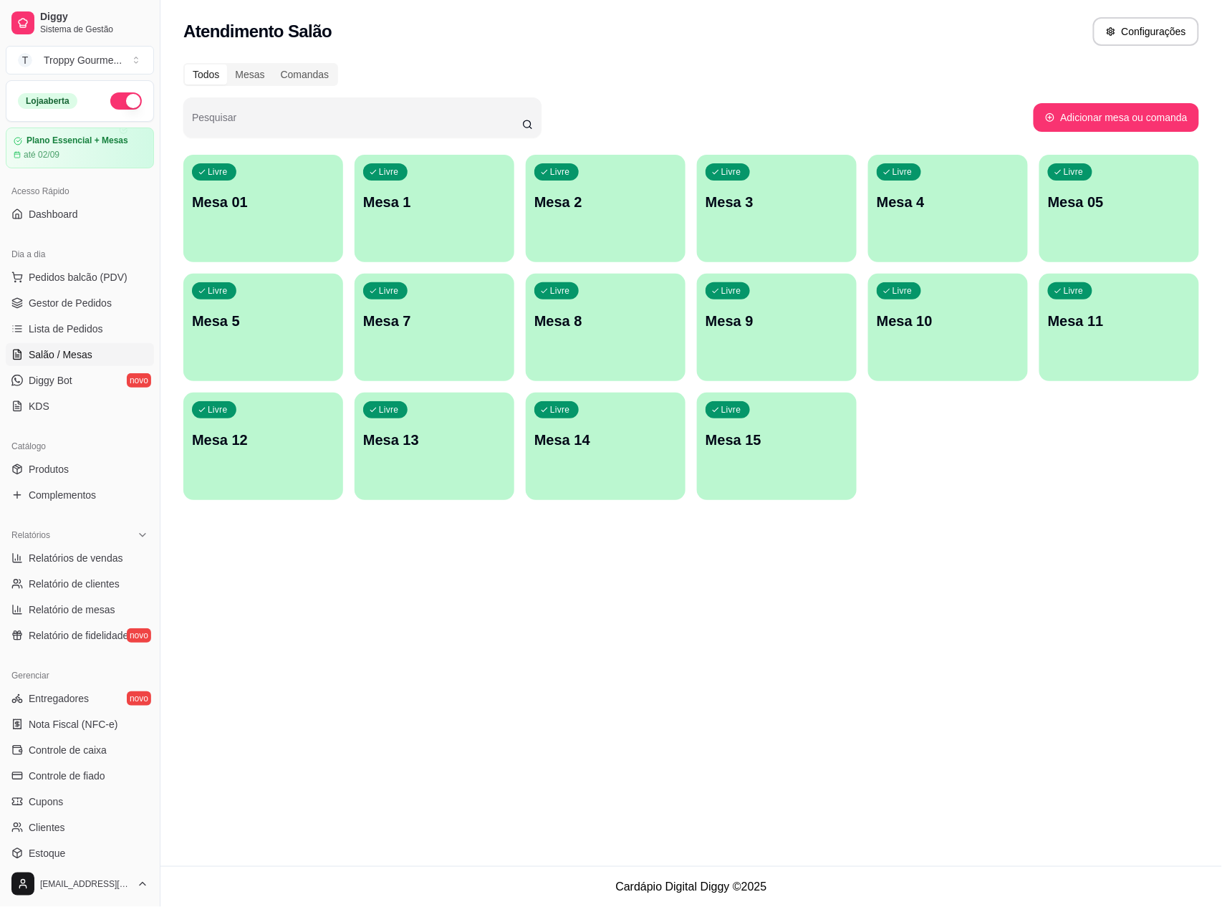
click at [281, 198] on p "Mesa 01" at bounding box center [263, 202] width 143 height 20
click at [729, 457] on div "Livre Mesa 15" at bounding box center [777, 438] width 160 height 90
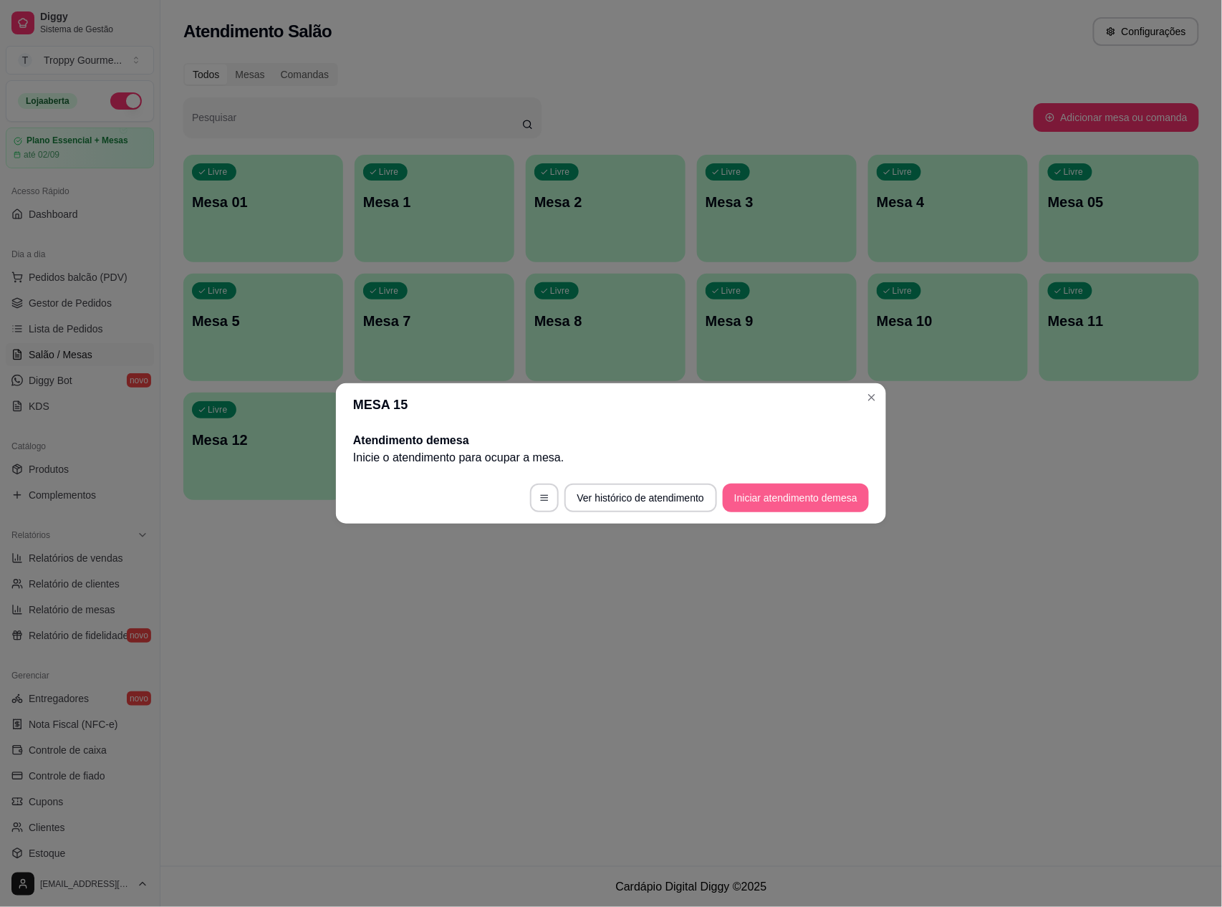
click at [742, 503] on button "Iniciar atendimento de mesa" at bounding box center [796, 497] width 146 height 29
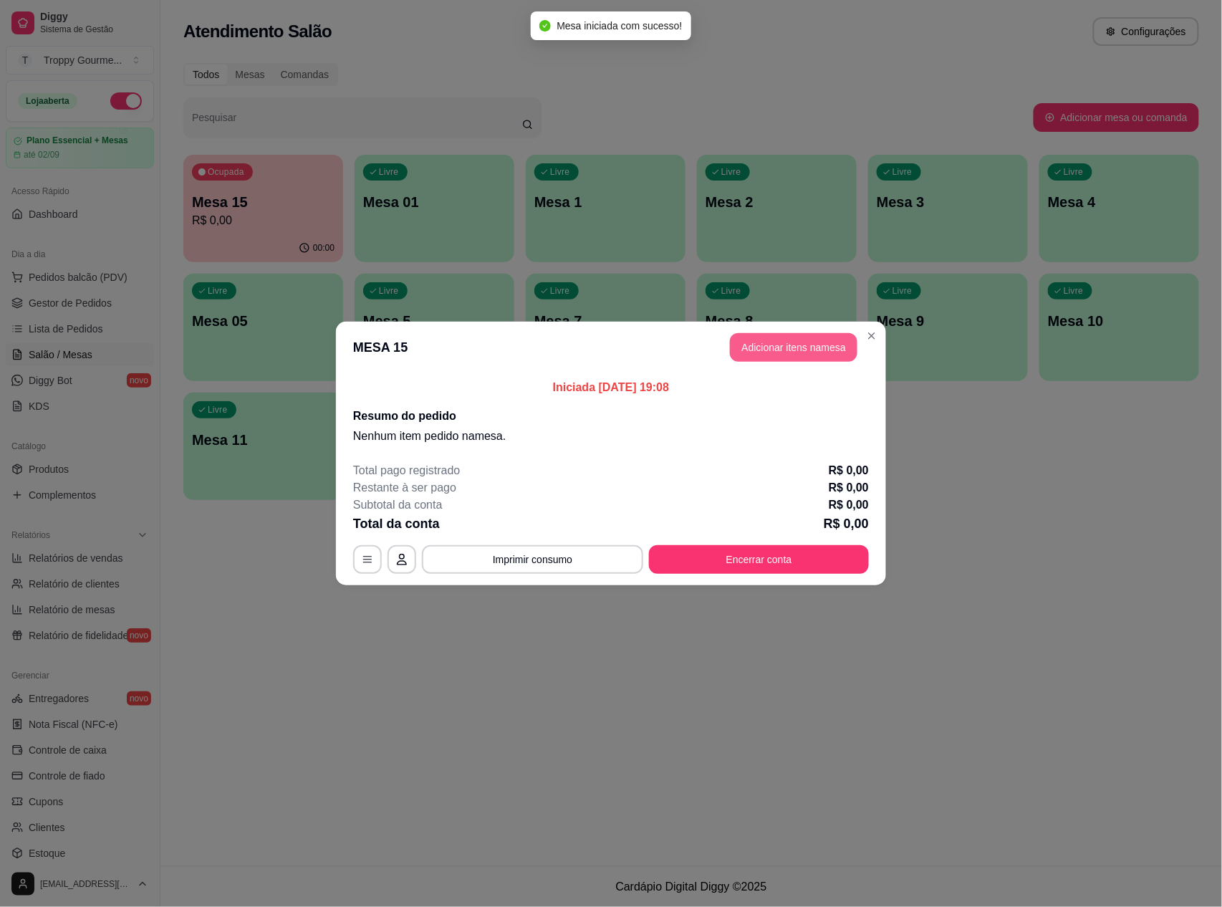
click at [789, 356] on button "Adicionar itens na mesa" at bounding box center [793, 347] width 127 height 29
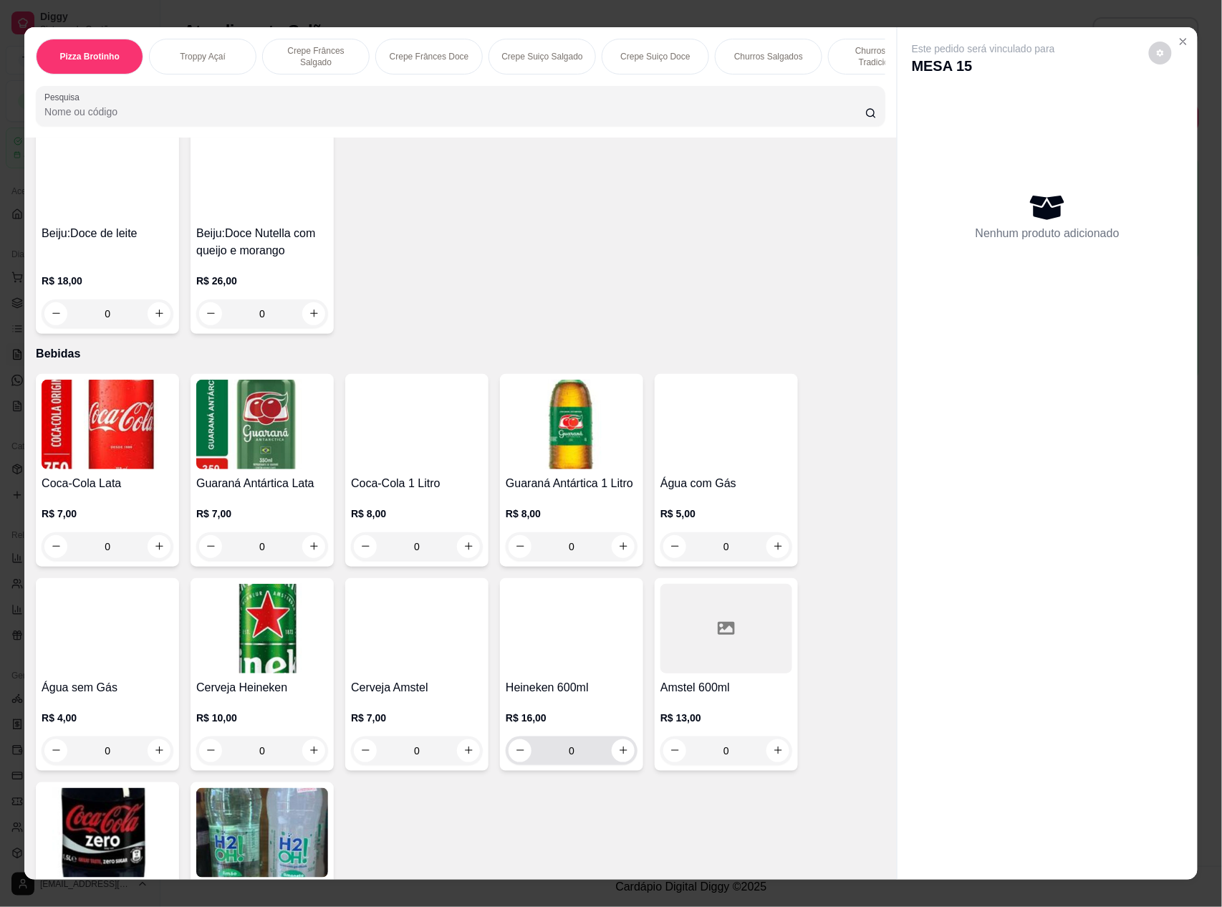
scroll to position [3828, 0]
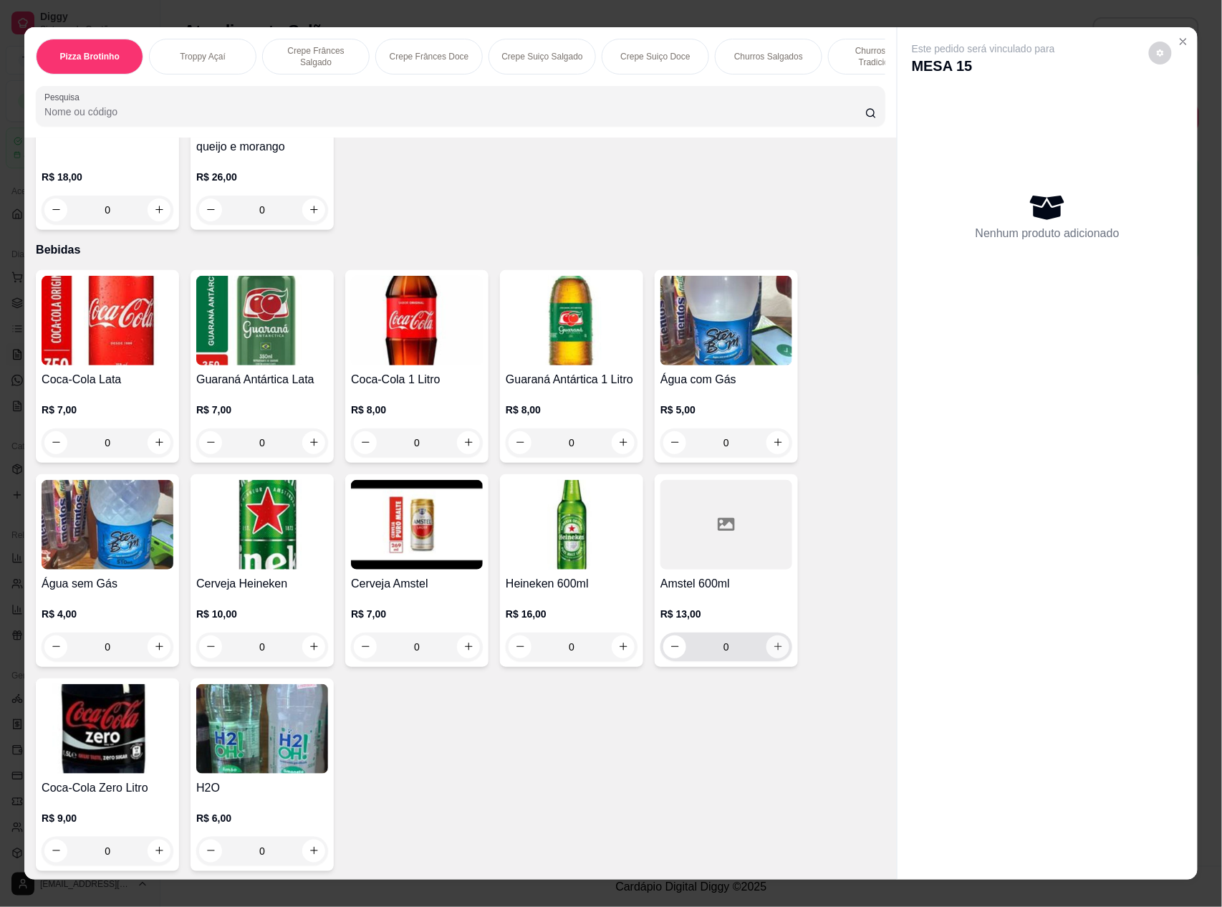
click at [766, 646] on button "increase-product-quantity" at bounding box center [777, 646] width 23 height 23
type input "1"
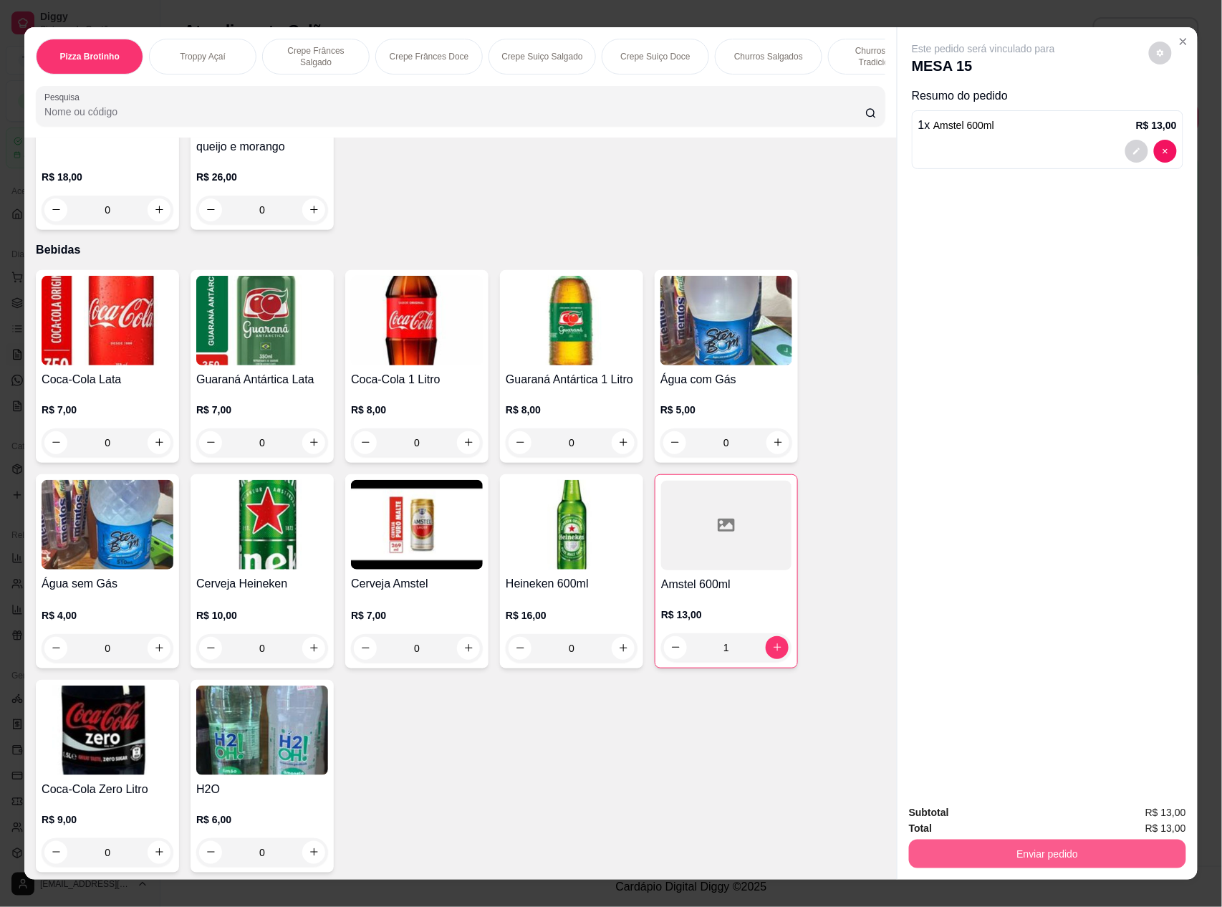
click at [1016, 852] on button "Enviar pedido" at bounding box center [1047, 853] width 277 height 29
click at [972, 806] on button "Não registrar e enviar pedido" at bounding box center [998, 819] width 149 height 27
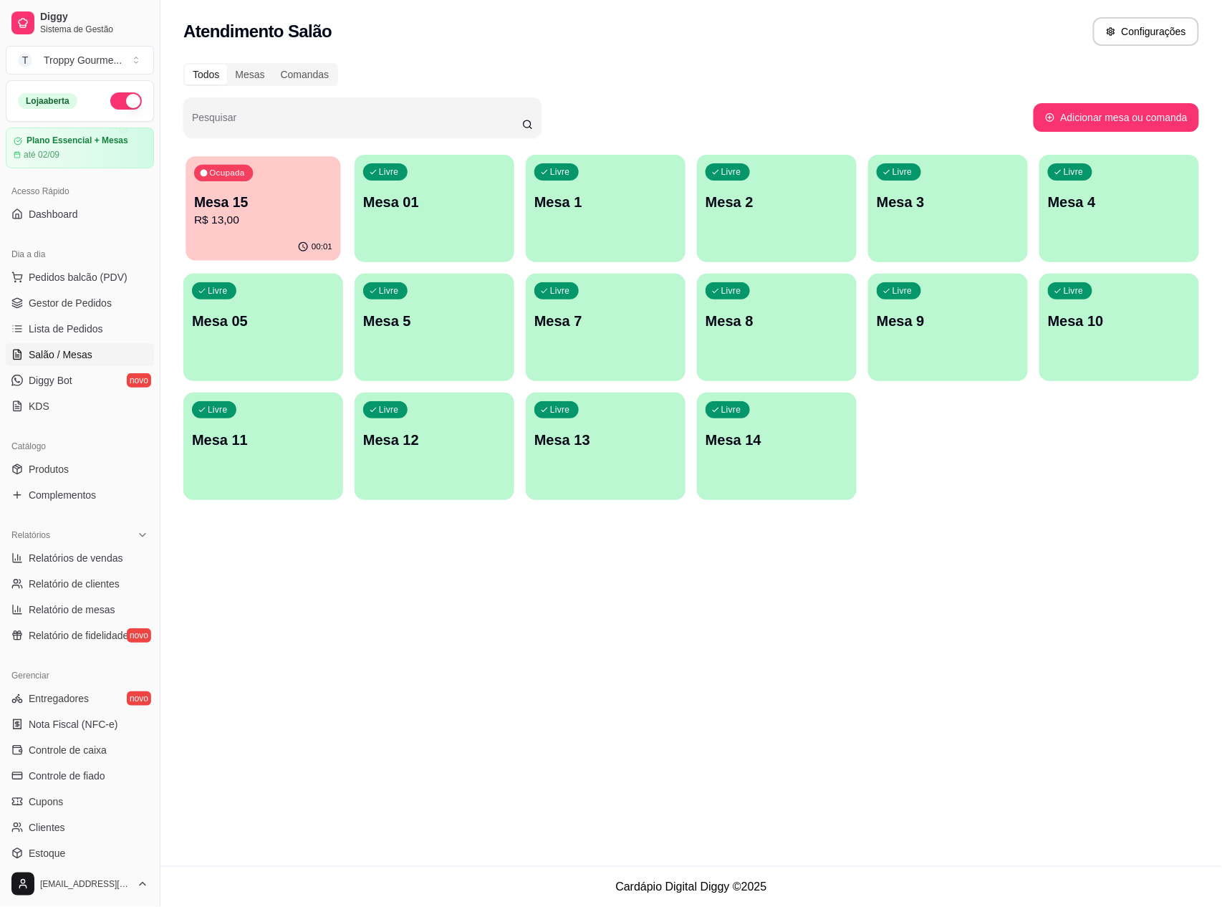
click at [244, 210] on p "Mesa 15" at bounding box center [263, 202] width 138 height 19
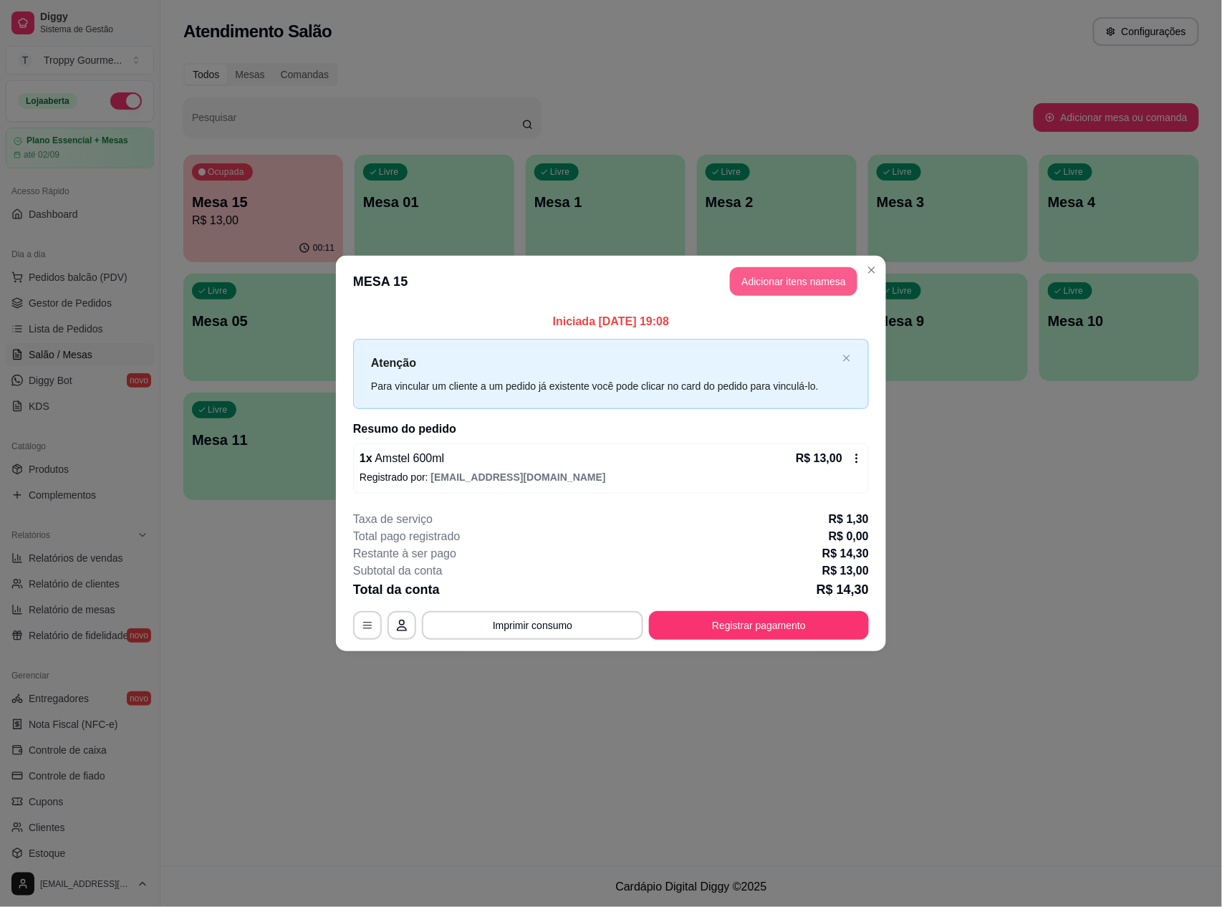
click at [789, 281] on button "Adicionar itens na mesa" at bounding box center [793, 281] width 127 height 29
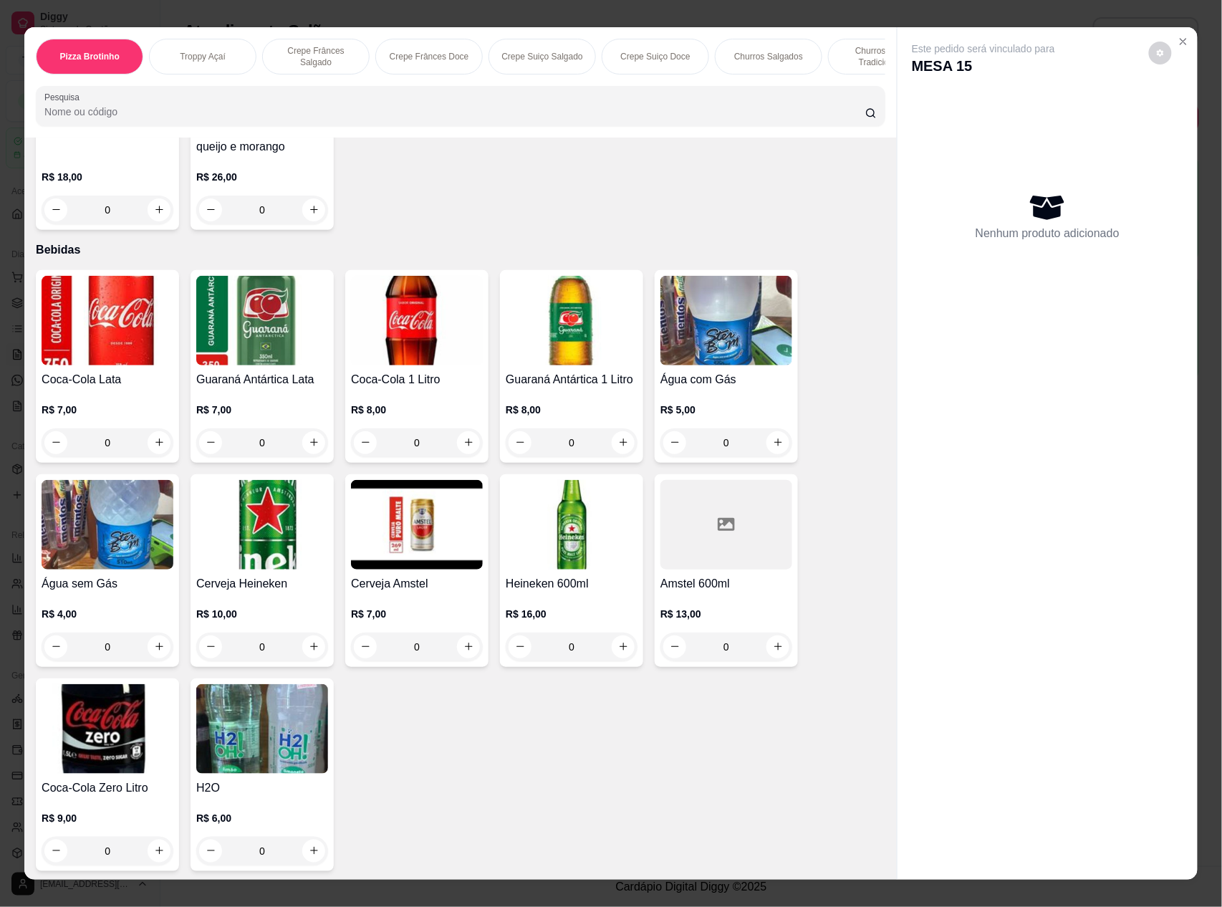
scroll to position [19, 0]
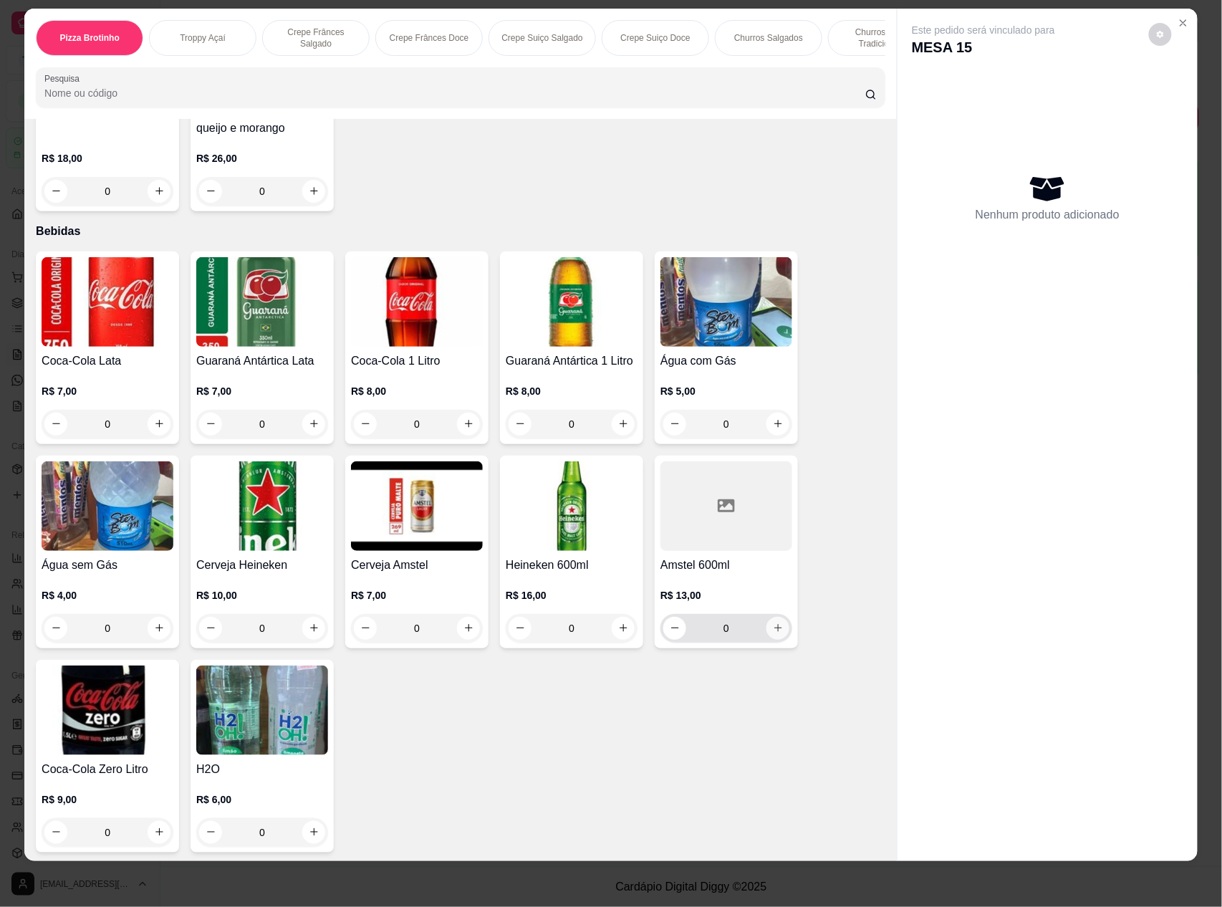
click at [773, 622] on icon "increase-product-quantity" at bounding box center [778, 627] width 11 height 11
type input "1"
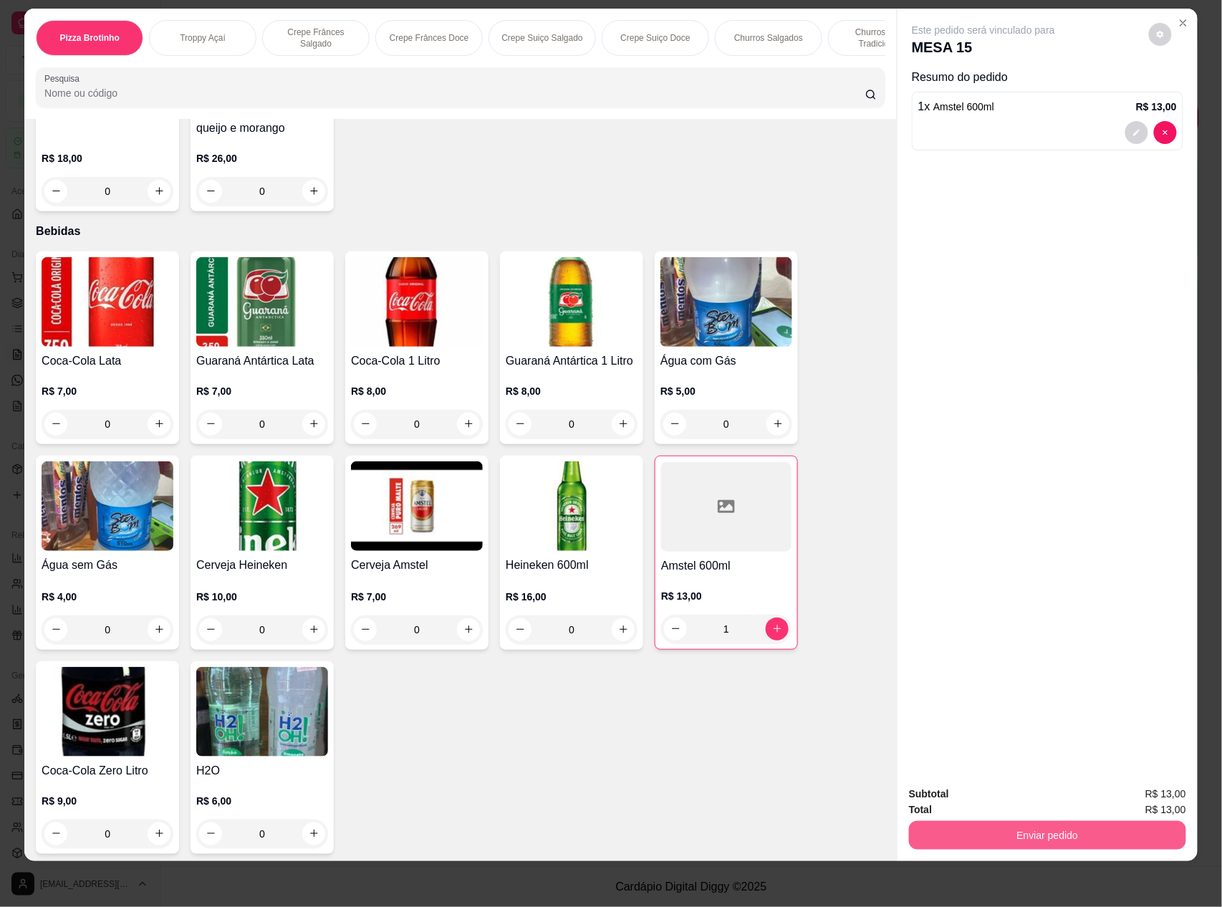
click at [1044, 832] on button "Enviar pedido" at bounding box center [1047, 835] width 277 height 29
click at [1010, 799] on button "Não registrar e enviar pedido" at bounding box center [998, 799] width 149 height 27
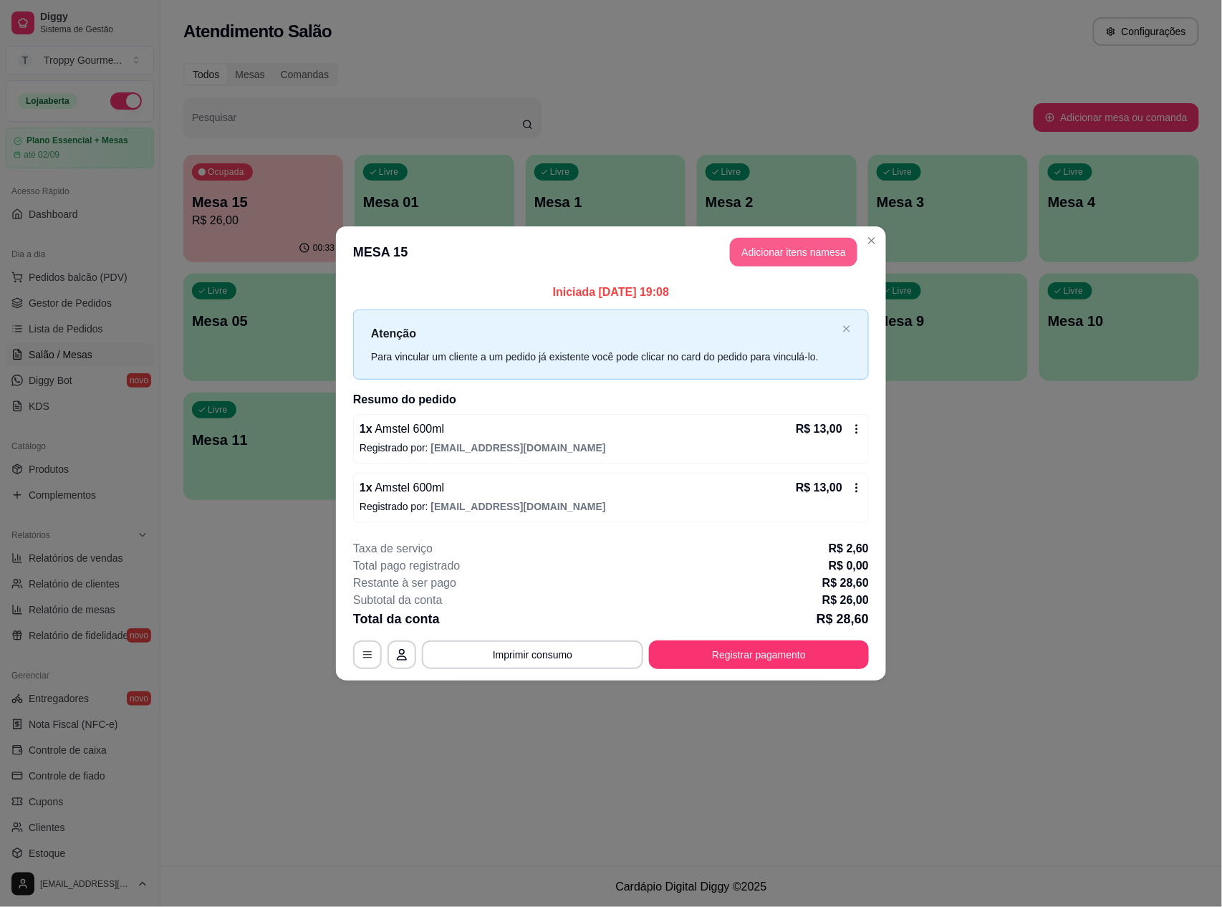
click at [789, 244] on button "Adicionar itens na mesa" at bounding box center [793, 252] width 127 height 29
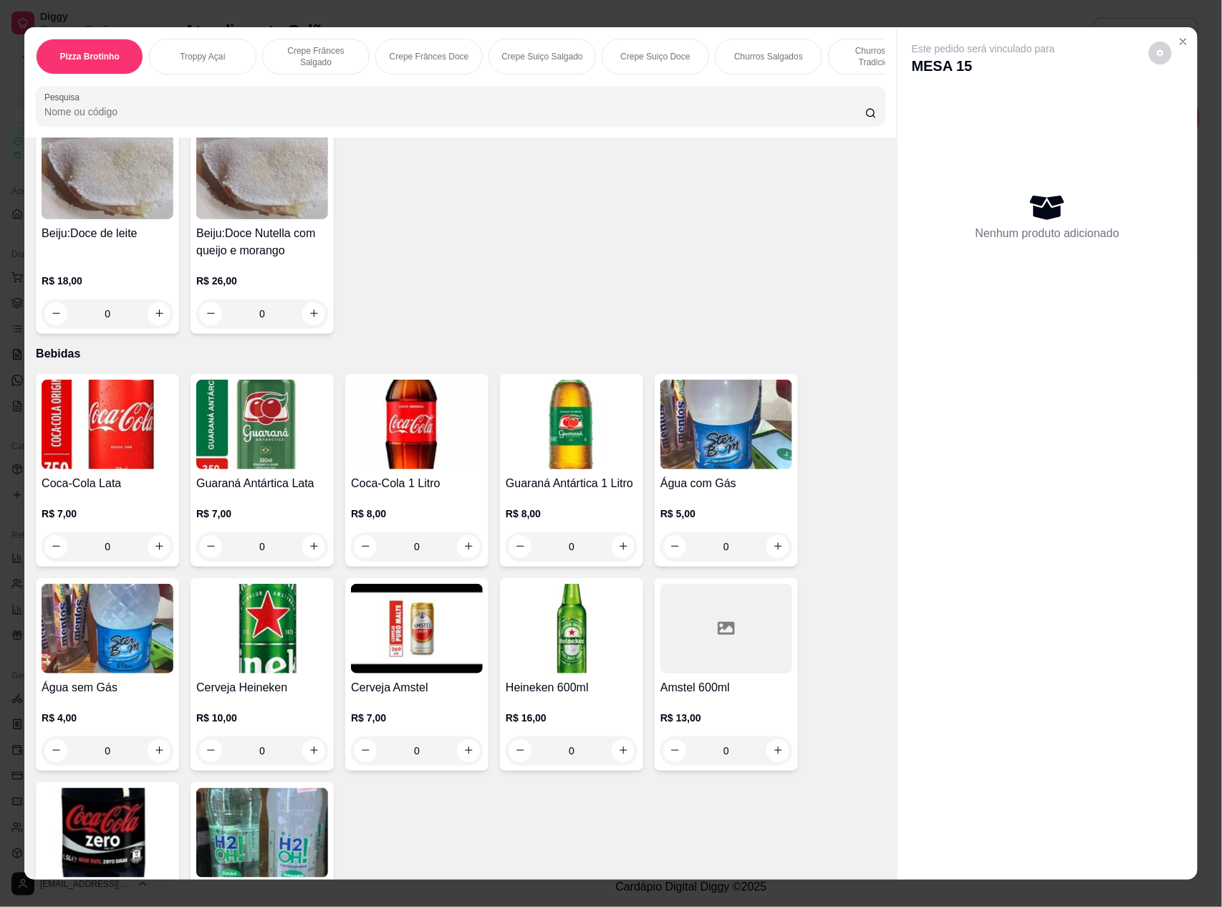
scroll to position [3828, 0]
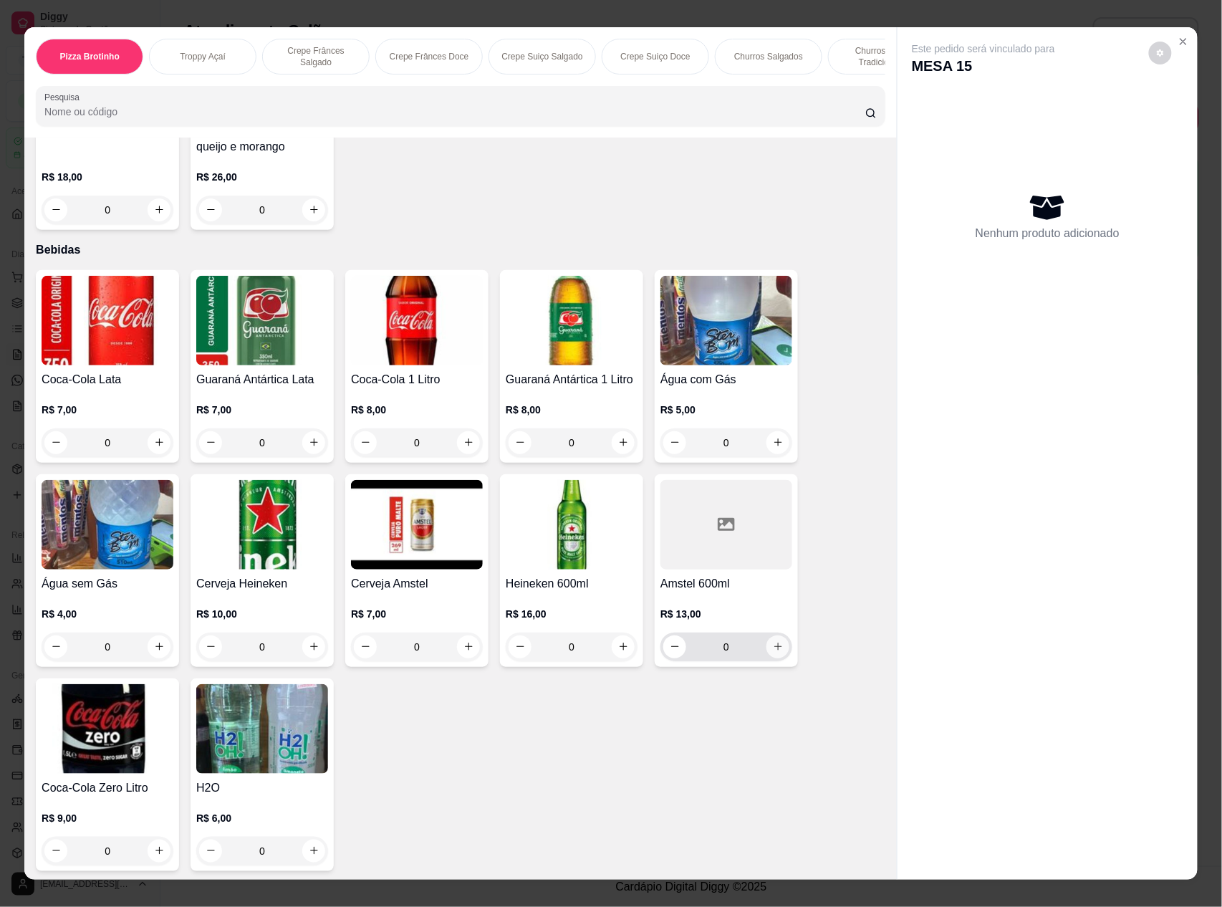
click at [766, 635] on button "increase-product-quantity" at bounding box center [777, 646] width 23 height 23
type input "1"
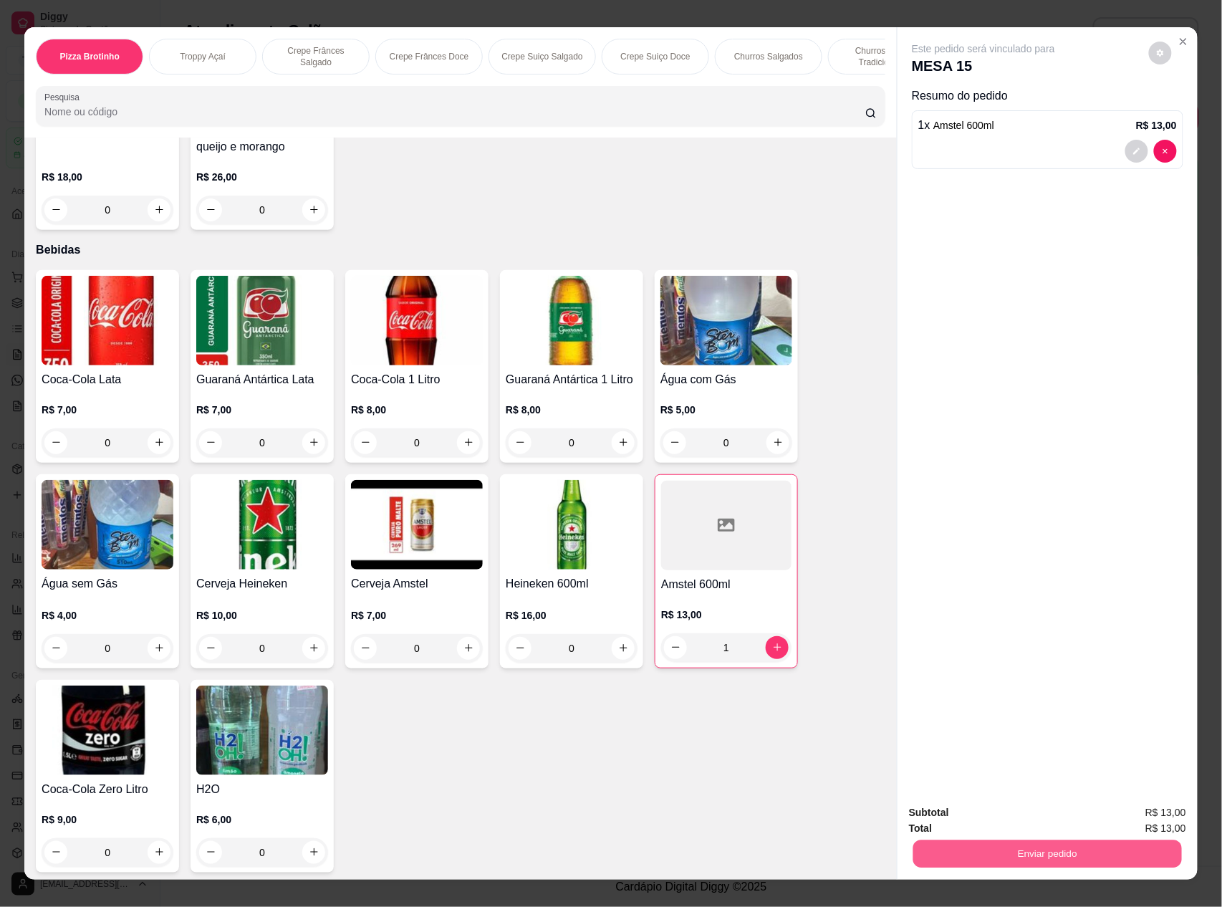
click at [998, 840] on button "Enviar pedido" at bounding box center [1047, 854] width 269 height 28
click at [980, 829] on button "Não registrar e enviar pedido" at bounding box center [998, 819] width 149 height 27
